Goal: Check status: Check status

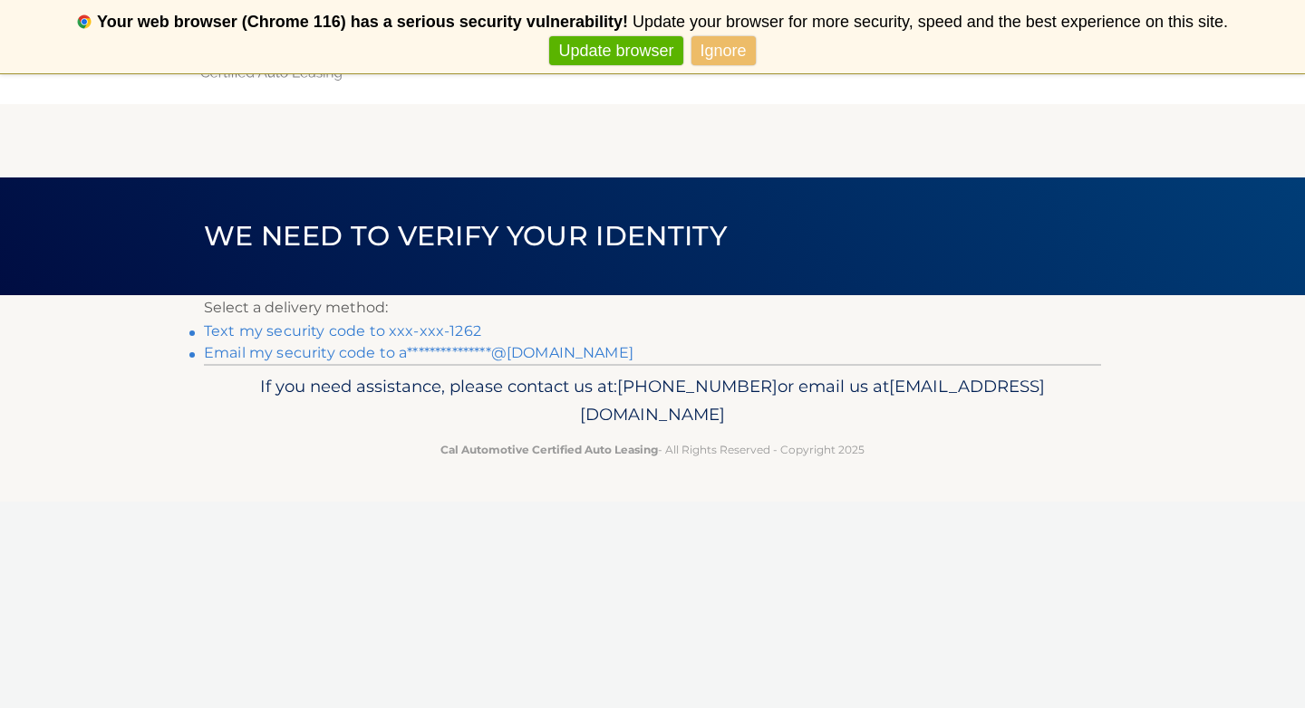
click at [717, 47] on link "Ignore" at bounding box center [723, 51] width 64 height 30
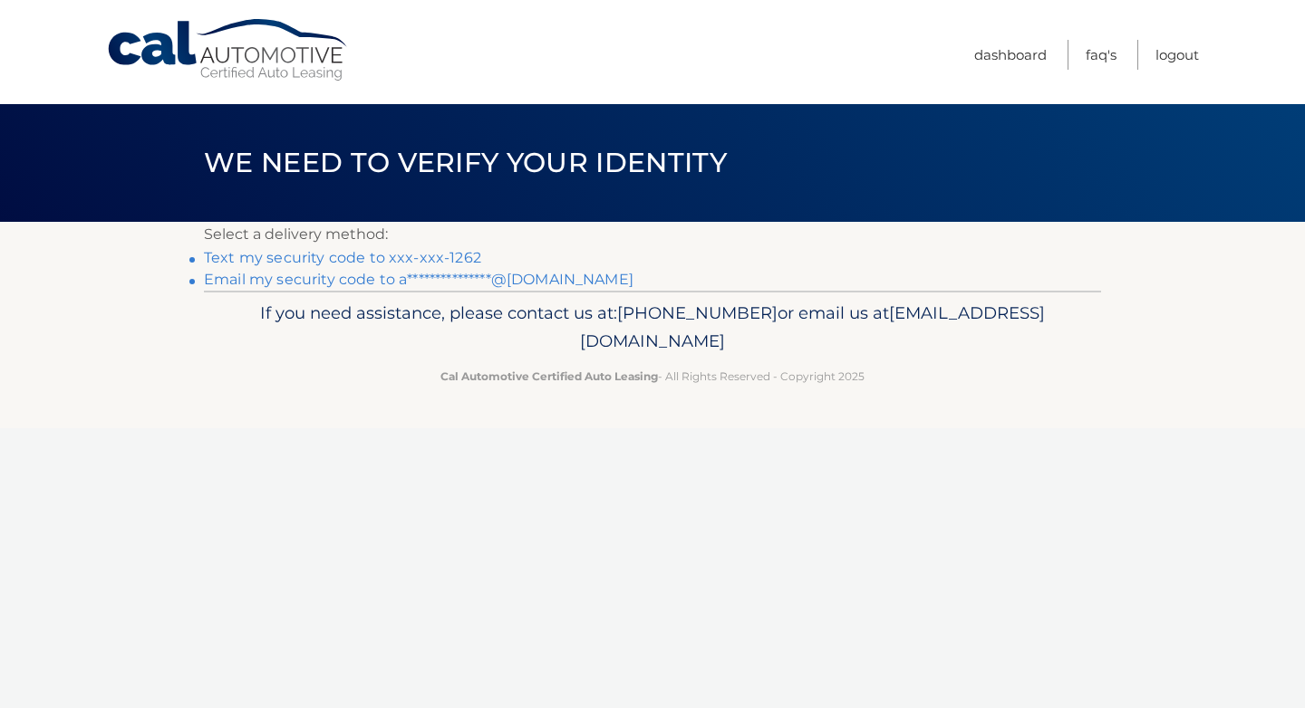
click at [390, 258] on link "Text my security code to xxx-xxx-1262" at bounding box center [342, 257] width 277 height 17
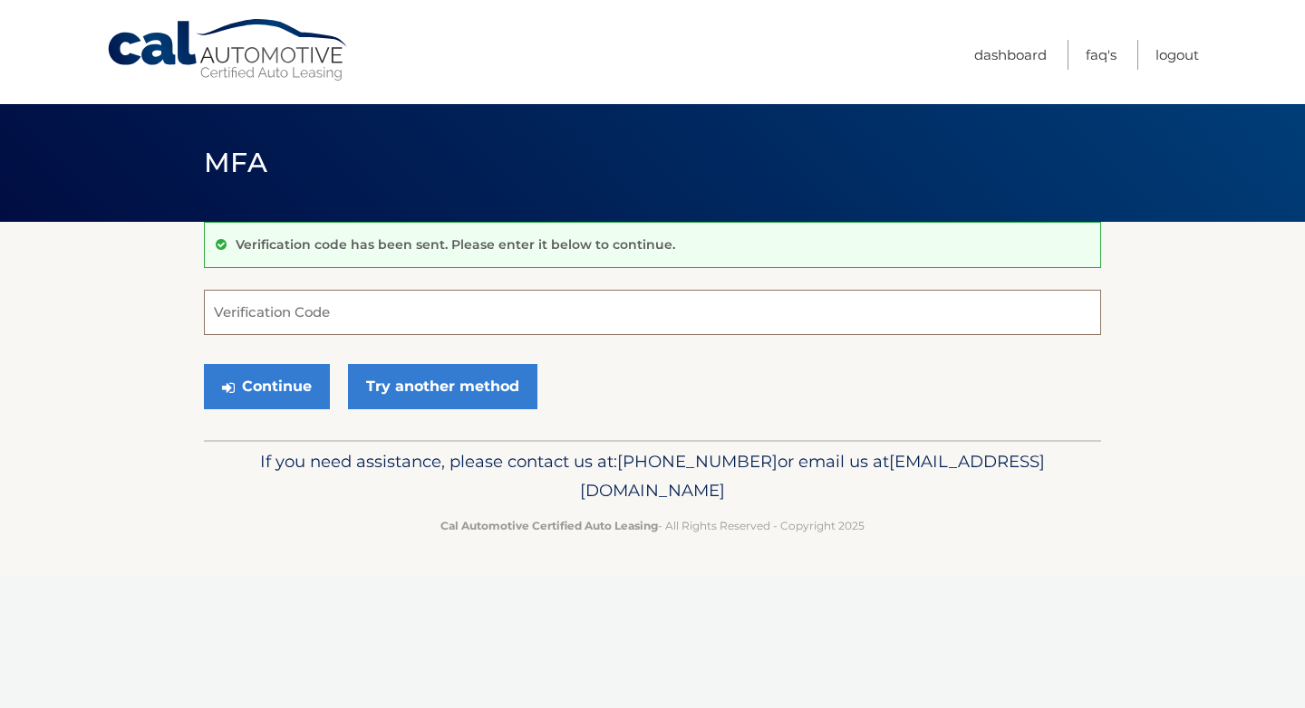
click at [411, 328] on input "Verification Code" at bounding box center [652, 312] width 897 height 45
type input "509540"
click at [283, 398] on button "Continue" at bounding box center [267, 386] width 126 height 45
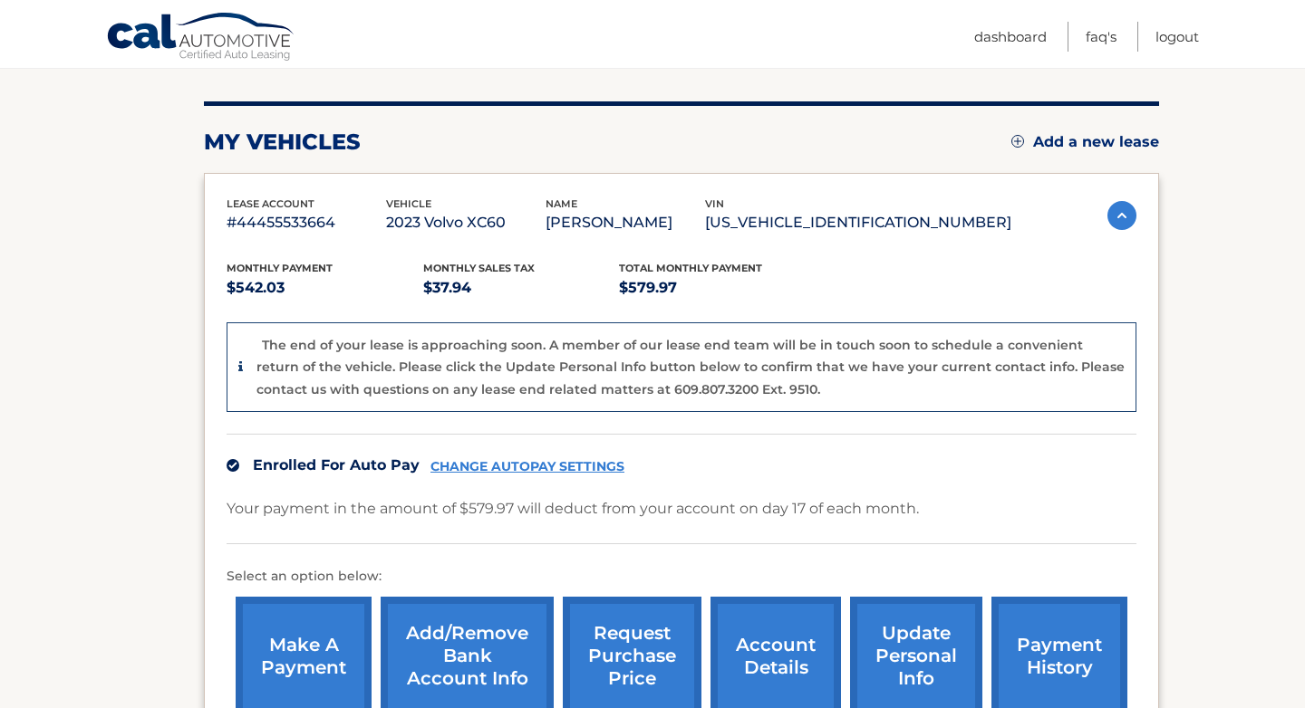
scroll to position [172, 0]
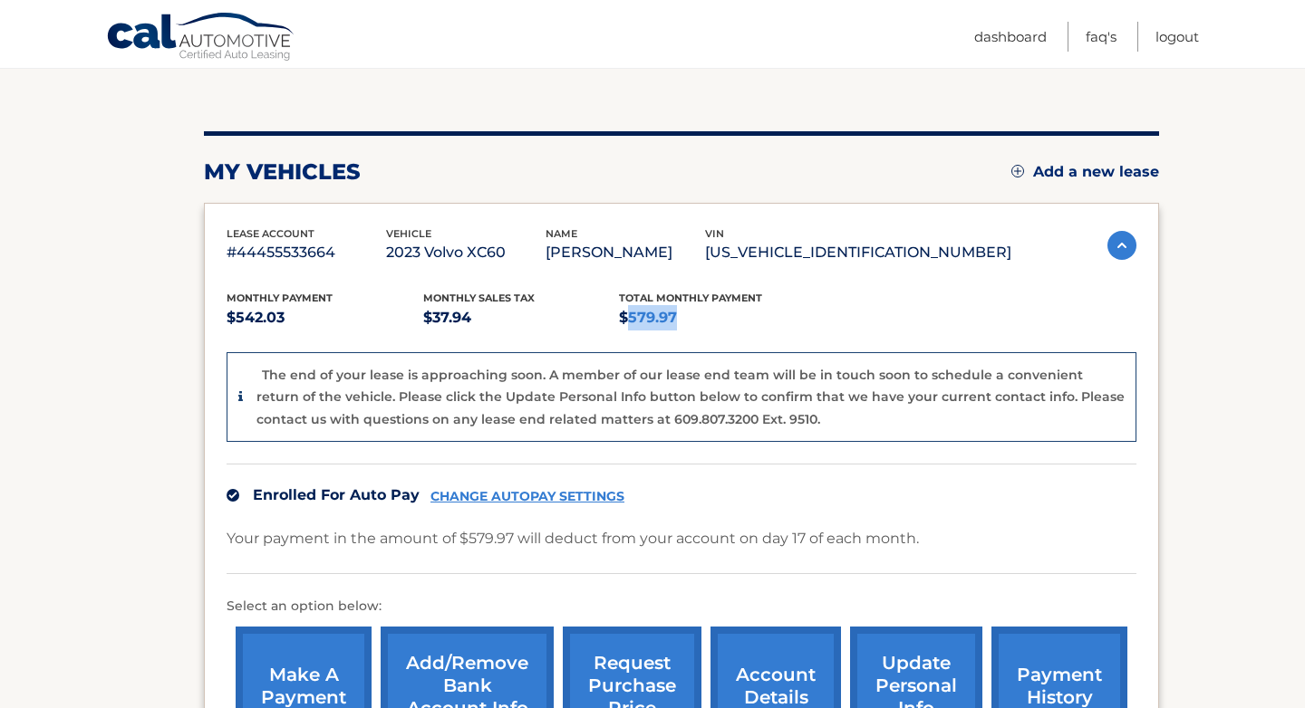
drag, startPoint x: 685, startPoint y: 321, endPoint x: 622, endPoint y: 318, distance: 62.6
click at [622, 318] on p "$579.97" at bounding box center [717, 317] width 197 height 25
copy p "579.97"
click at [517, 303] on div "Monthly sales Tax $37.94" at bounding box center [521, 310] width 197 height 41
